Goal: Navigation & Orientation: Understand site structure

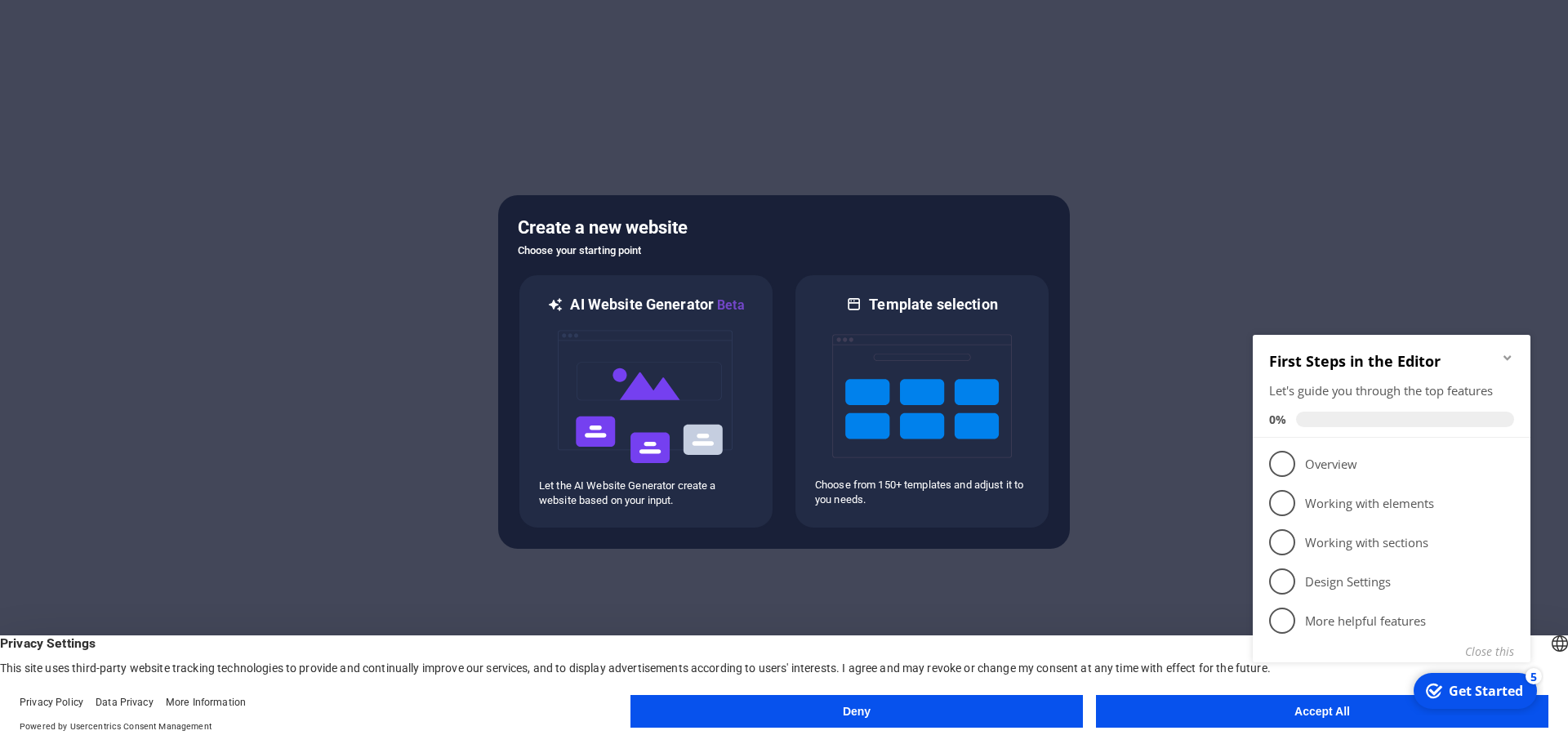
click at [1353, 714] on div "checkmark Get Started 5 First Steps in the Editor Let's guide you through the t…" at bounding box center [1395, 518] width 298 height 397
click at [1332, 715] on appcues-checklist "Contextual help checklist present on screen" at bounding box center [1395, 519] width 298 height 401
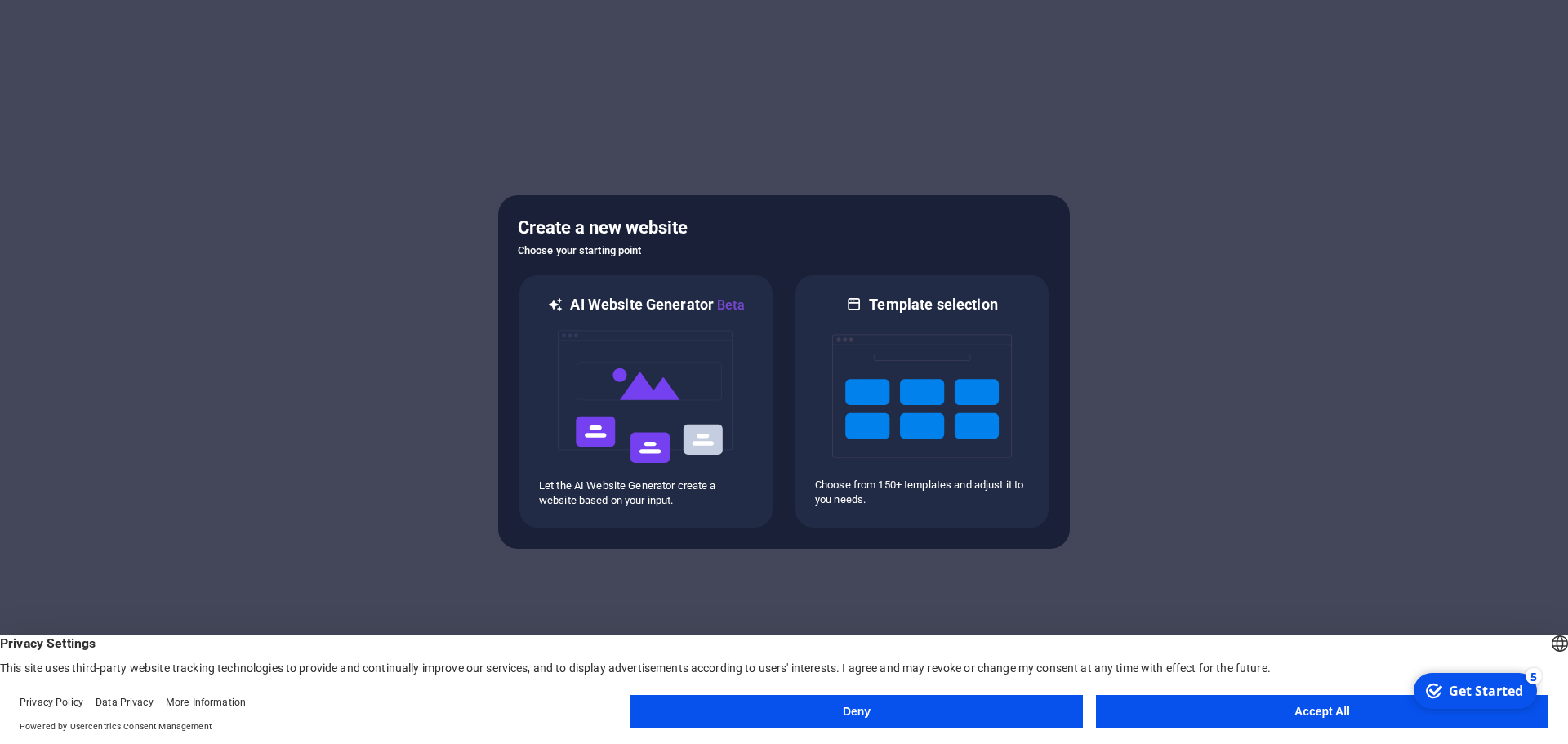
drag, startPoint x: 1449, startPoint y: 1055, endPoint x: 2694, endPoint y: 1373, distance: 1285.0
click at [1404, 707] on html "checkmark Get Started 5 First Steps in the Editor Let's guide you through the t…" at bounding box center [1474, 690] width 139 height 49
click at [1327, 710] on button "Accept All" at bounding box center [1322, 711] width 453 height 32
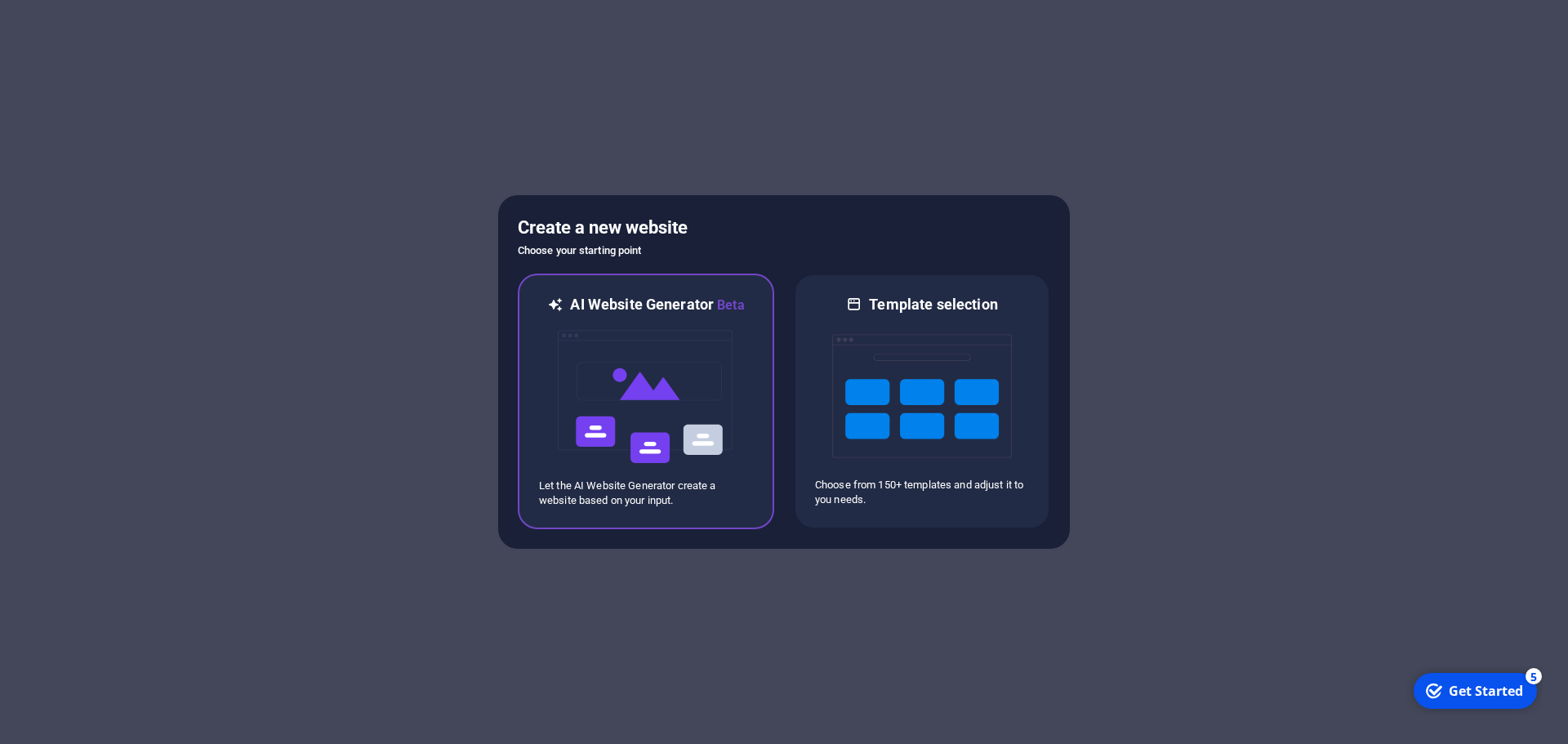
click at [633, 355] on img at bounding box center [646, 396] width 179 height 164
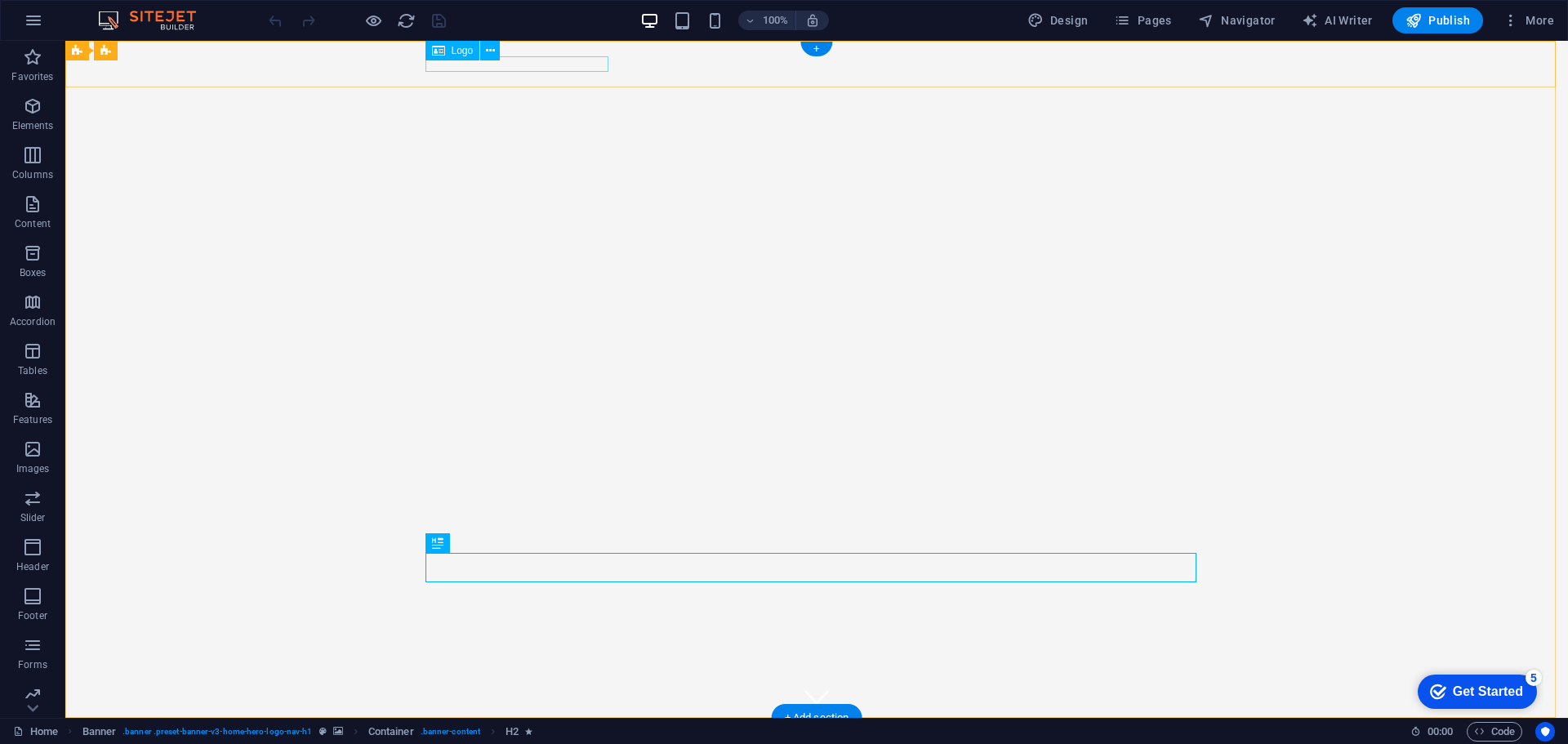
click at [461, 731] on div "[DOMAIN_NAME]" at bounding box center [817, 738] width 771 height 16
